Goal: Task Accomplishment & Management: Manage account settings

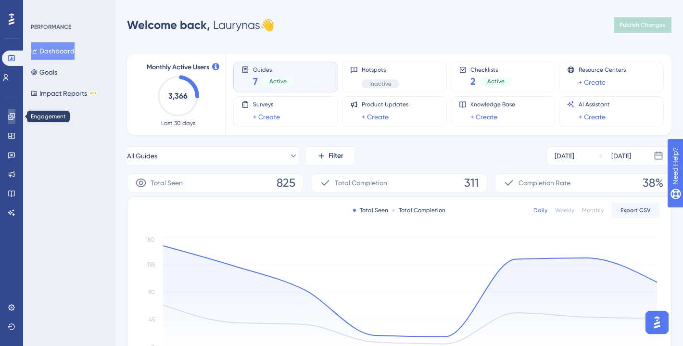
click at [11, 118] on icon at bounding box center [12, 117] width 8 height 8
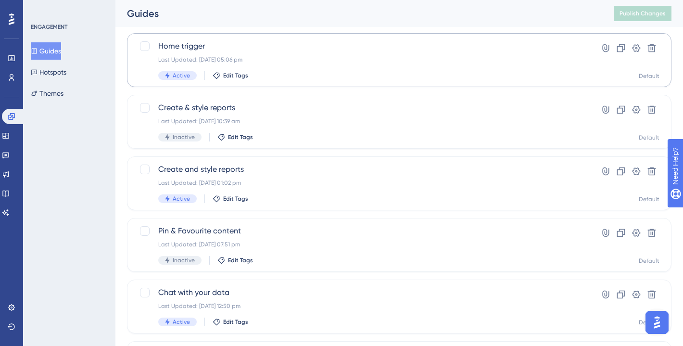
scroll to position [131, 0]
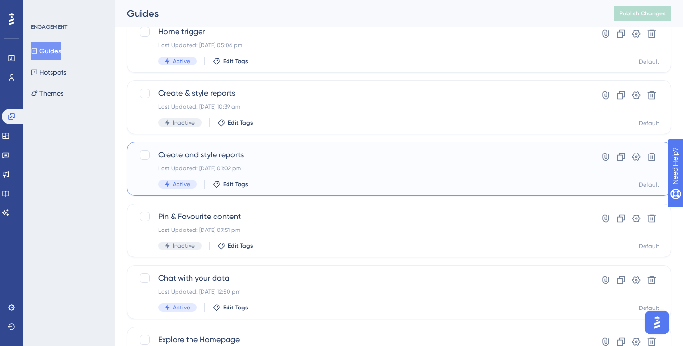
click at [189, 163] on div "Create and style reports Last Updated: [DATE] 01:02 pm Active Edit Tags" at bounding box center [360, 168] width 405 height 39
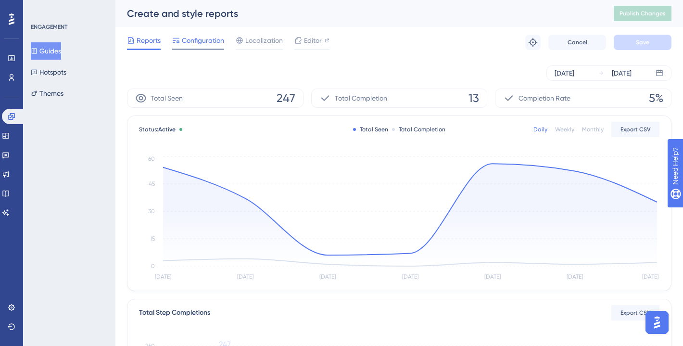
click at [215, 47] on div "Configuration" at bounding box center [198, 42] width 52 height 15
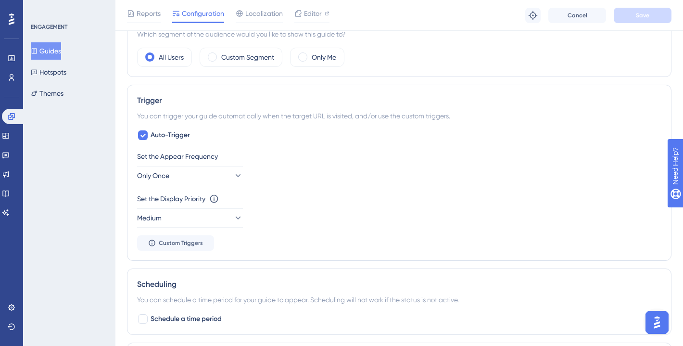
scroll to position [363, 0]
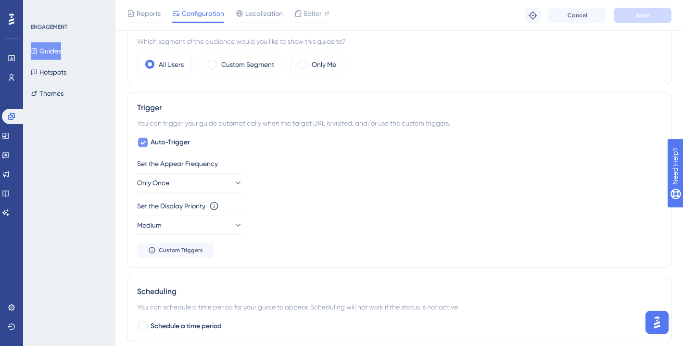
click at [166, 143] on span "Auto-Trigger" at bounding box center [170, 143] width 39 height 12
checkbox input "false"
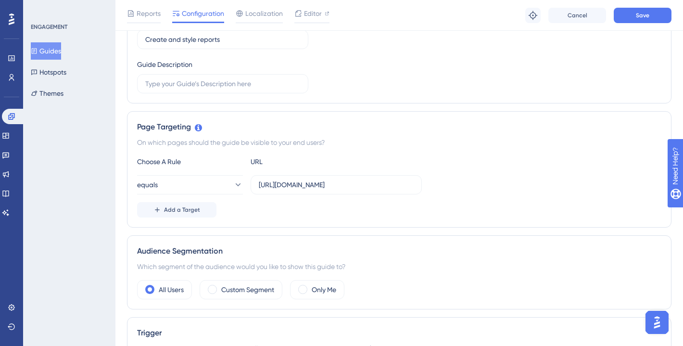
scroll to position [0, 0]
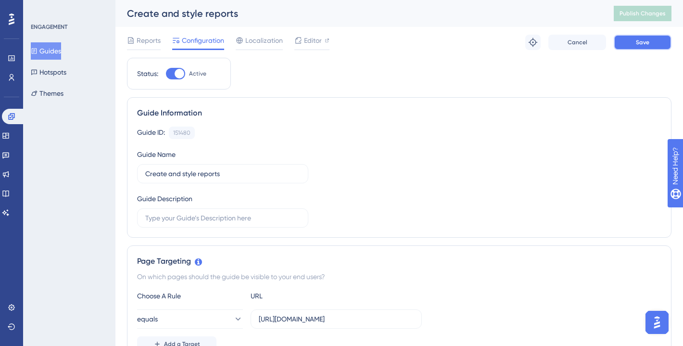
click at [641, 37] on button "Save" at bounding box center [643, 42] width 58 height 15
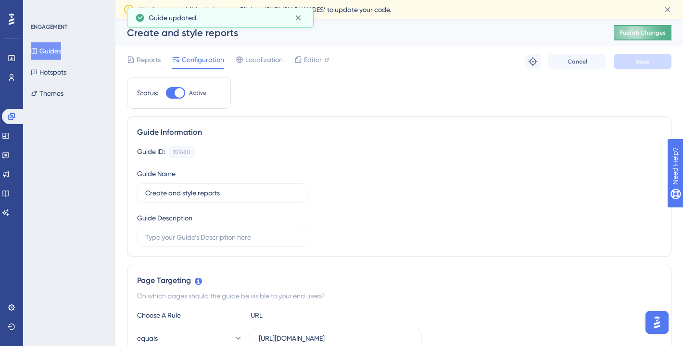
click at [637, 27] on button "Publish Changes" at bounding box center [643, 32] width 58 height 15
